Goal: Transaction & Acquisition: Purchase product/service

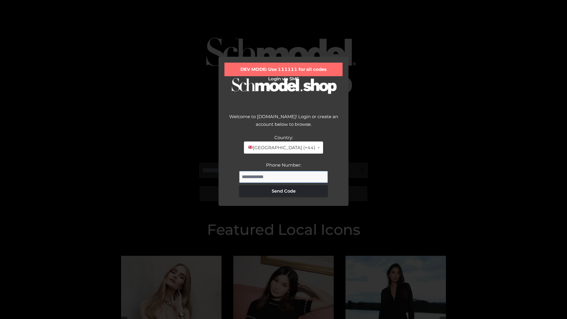
click at [283, 177] on input "Phone Number:" at bounding box center [283, 177] width 89 height 12
type input "**********"
click at [283, 191] on button "Send Code" at bounding box center [283, 191] width 89 height 12
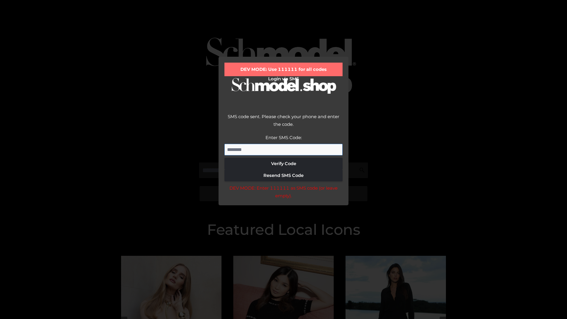
click at [283, 149] on input "Enter SMS Code:" at bounding box center [283, 150] width 118 height 12
type input "******"
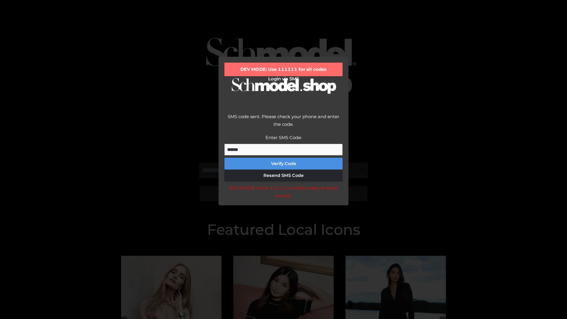
click at [283, 164] on button "Verify Code" at bounding box center [283, 164] width 118 height 12
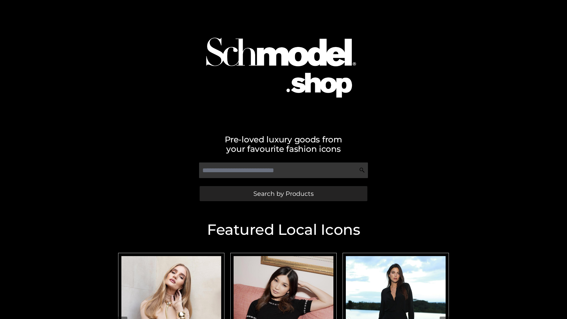
click at [283, 193] on span "Search by Products" at bounding box center [283, 193] width 60 height 6
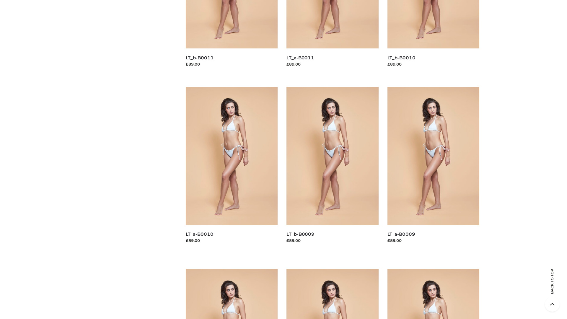
scroll to position [1557, 0]
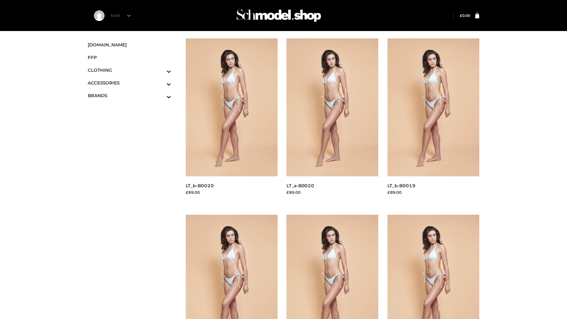
scroll to position [481, 0]
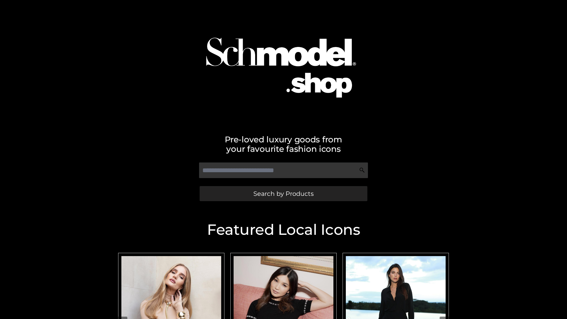
click at [283, 193] on span "Search by Products" at bounding box center [283, 193] width 60 height 6
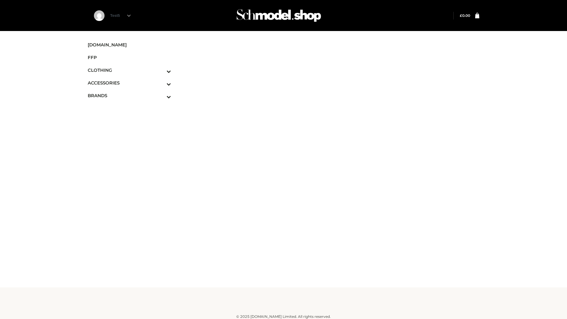
scroll to position [4, 0]
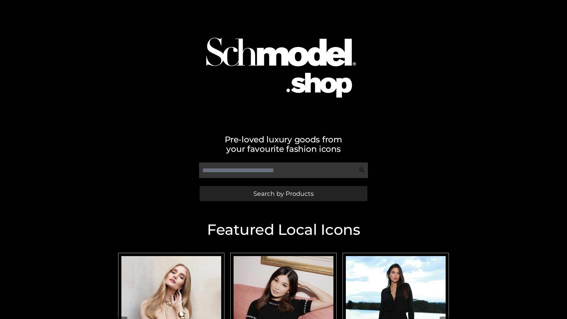
click at [283, 193] on span "Search by Products" at bounding box center [283, 193] width 60 height 6
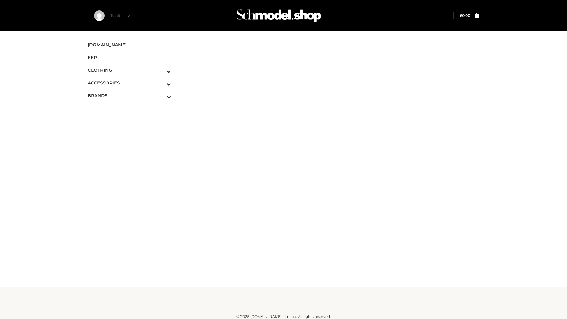
scroll to position [4, 0]
